Goal: Task Accomplishment & Management: Use online tool/utility

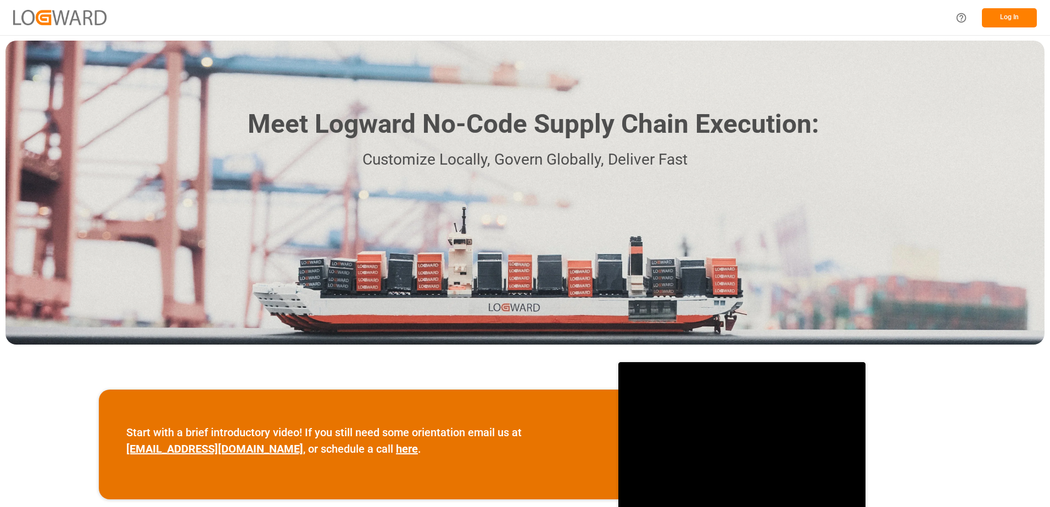
click at [1013, 20] on button "Log In" at bounding box center [1009, 17] width 55 height 19
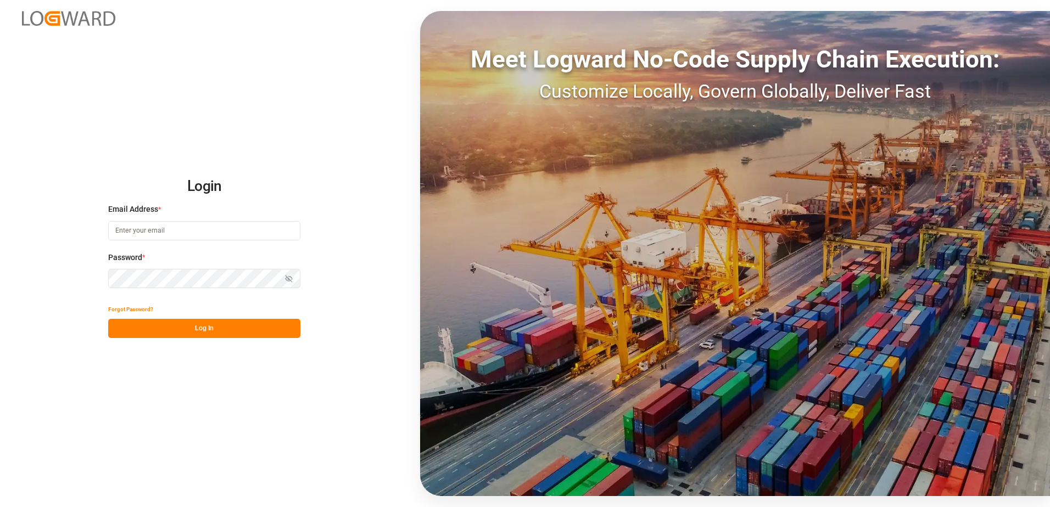
click at [210, 232] on input at bounding box center [204, 230] width 192 height 19
type input "[PERSON_NAME][EMAIL_ADDRESS][DOMAIN_NAME]"
click at [287, 277] on icon "button" at bounding box center [289, 279] width 7 height 7
click at [232, 325] on button "Log In" at bounding box center [204, 328] width 192 height 19
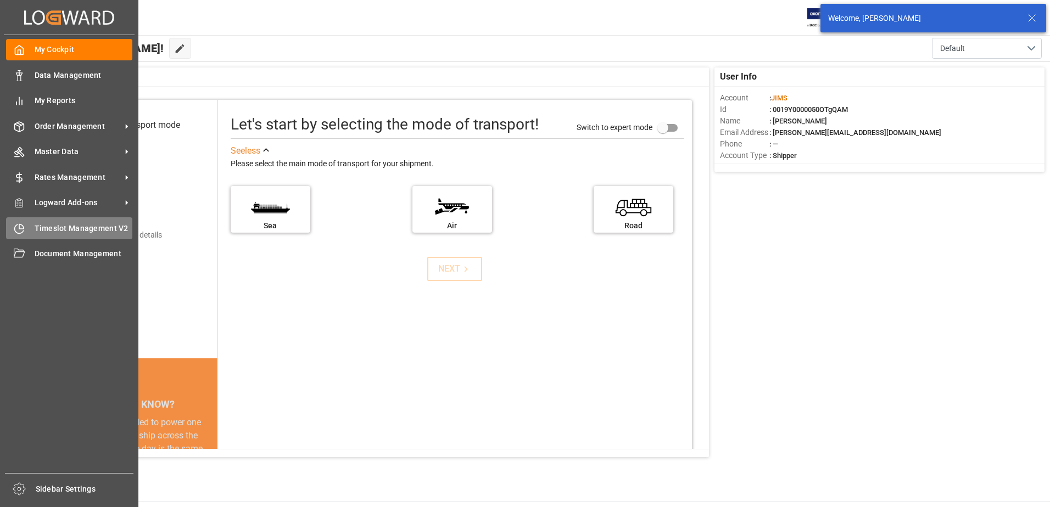
click at [25, 224] on div "Timeslot Management V2 Timeslot Management V2" at bounding box center [69, 227] width 126 height 21
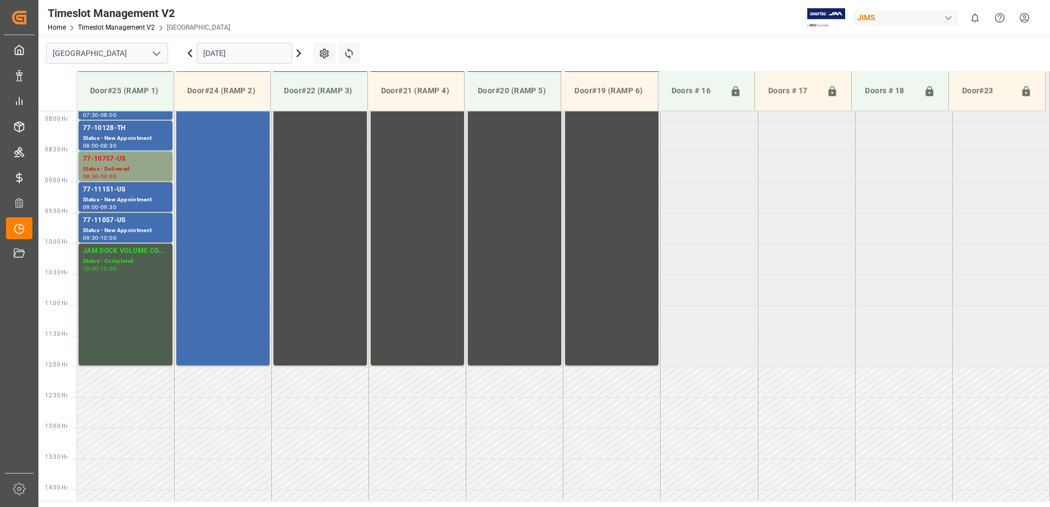
scroll to position [485, 0]
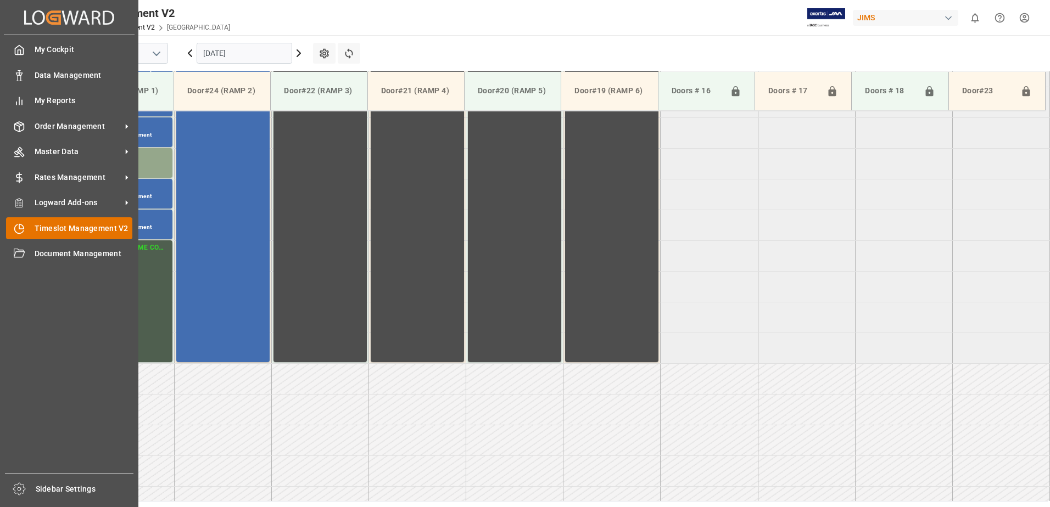
click at [79, 227] on span "Timeslot Management V2" at bounding box center [84, 229] width 98 height 12
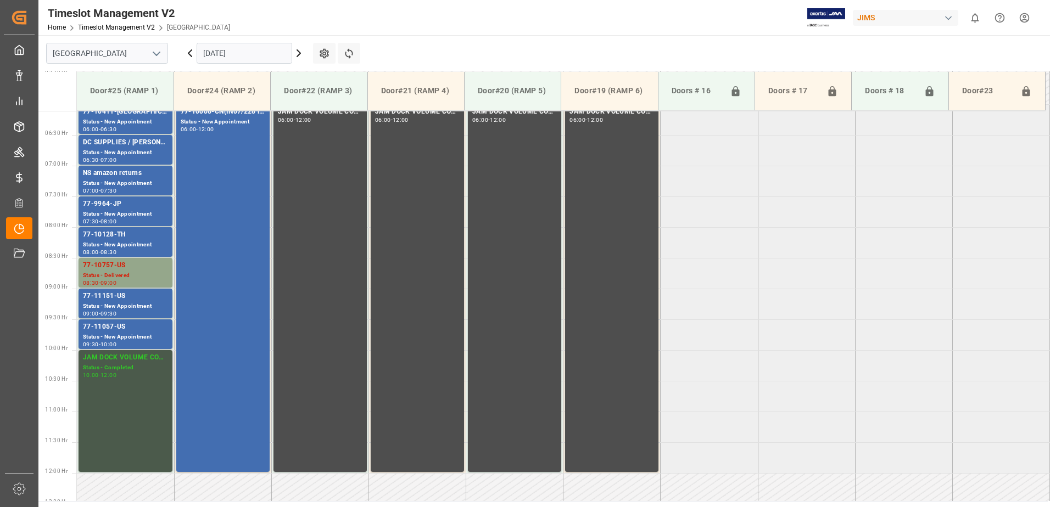
scroll to position [266, 0]
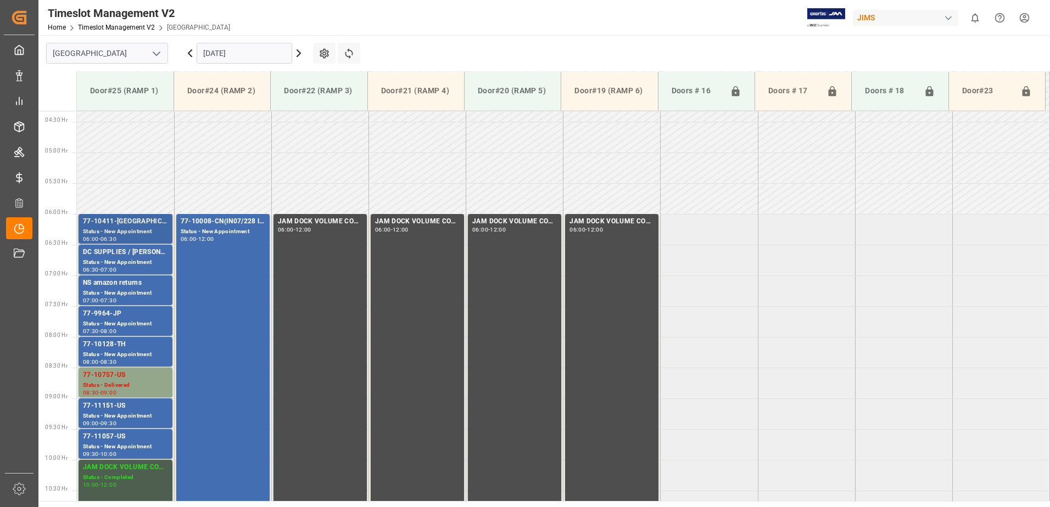
click at [126, 232] on div "Status - New Appointment" at bounding box center [125, 231] width 85 height 9
click at [132, 318] on div "77-9964-JP" at bounding box center [125, 314] width 85 height 11
click at [135, 350] on div "77-10128-TH" at bounding box center [125, 344] width 85 height 11
click at [128, 376] on div "77-10757-US" at bounding box center [125, 375] width 85 height 11
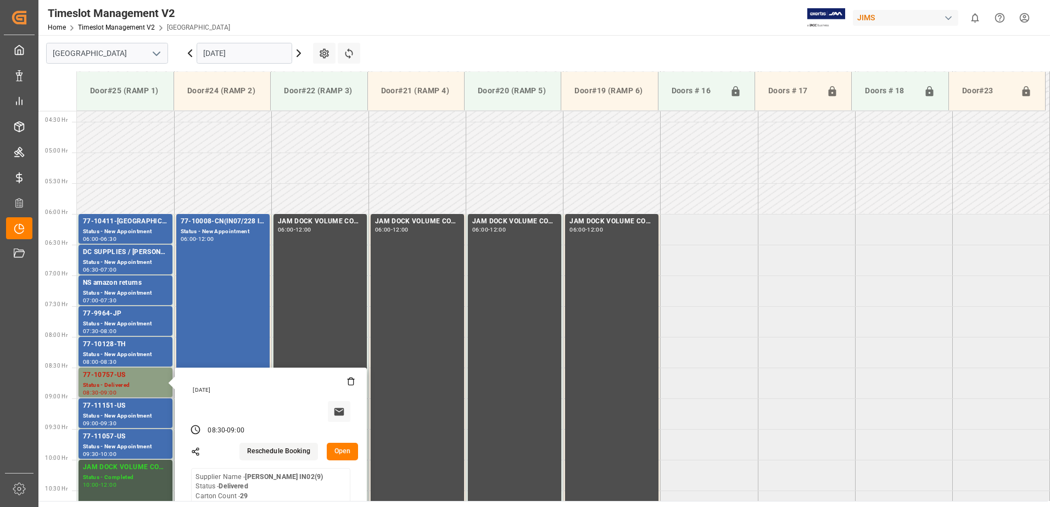
scroll to position [376, 0]
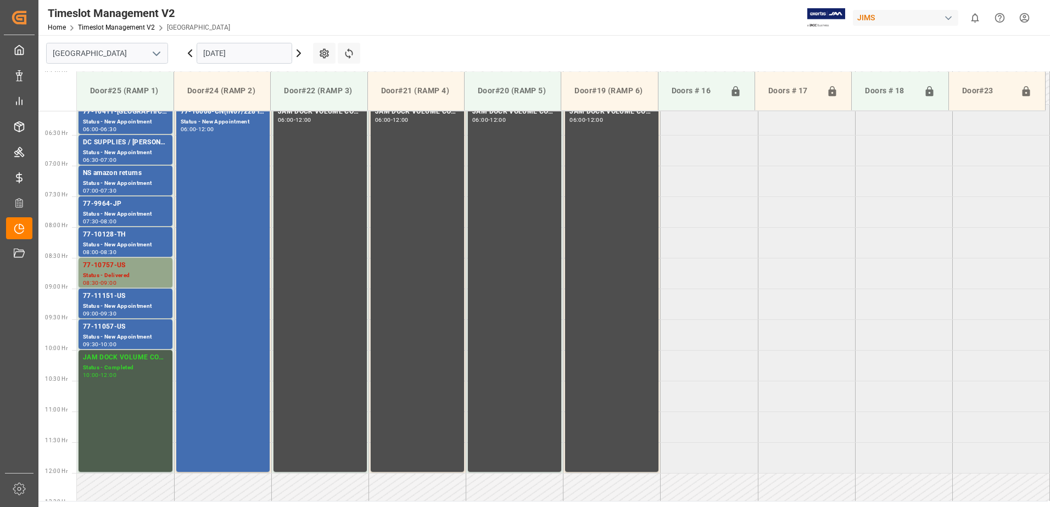
click at [153, 143] on div "DC SUPPLIES / [PERSON_NAME]" at bounding box center [125, 142] width 85 height 11
click at [145, 333] on div "Status - New Appointment" at bounding box center [125, 337] width 85 height 9
click at [148, 305] on div "Status - New Appointment" at bounding box center [125, 306] width 85 height 9
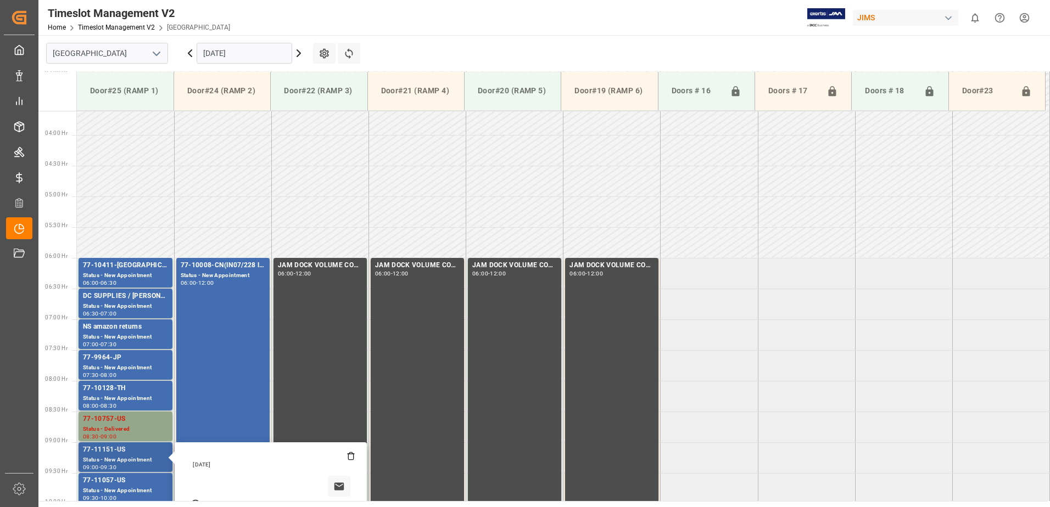
scroll to position [211, 0]
